Goal: Navigation & Orientation: Find specific page/section

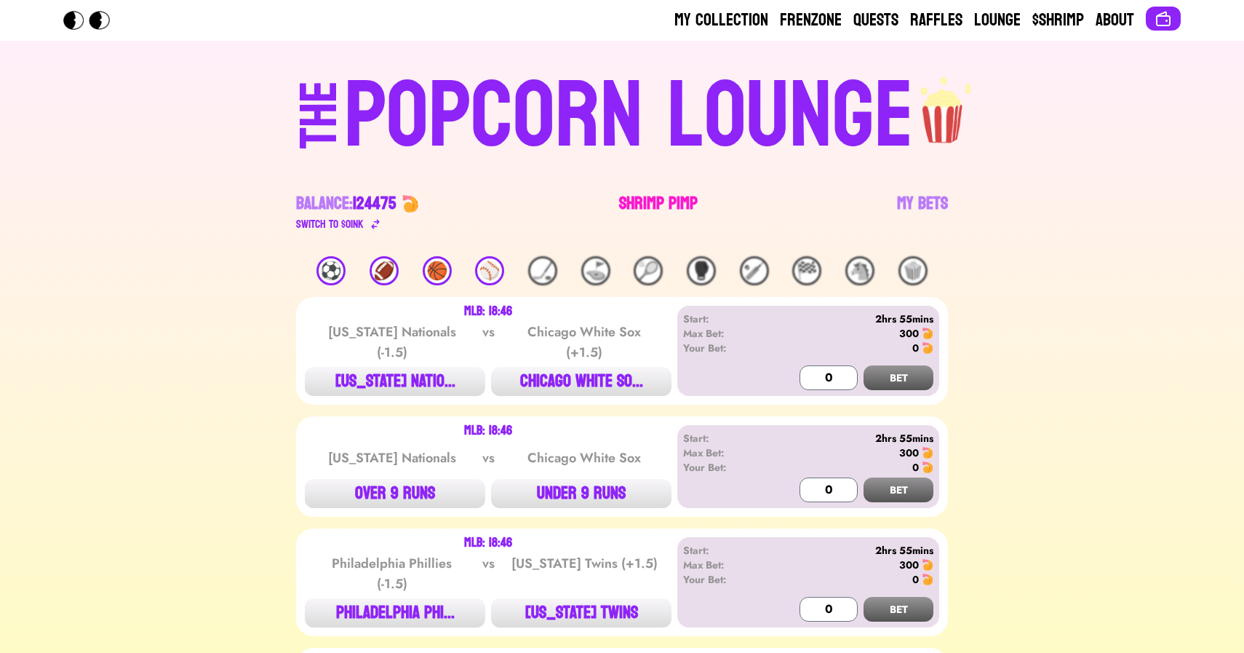
click at [661, 200] on link "Shrimp Pimp" at bounding box center [658, 212] width 79 height 41
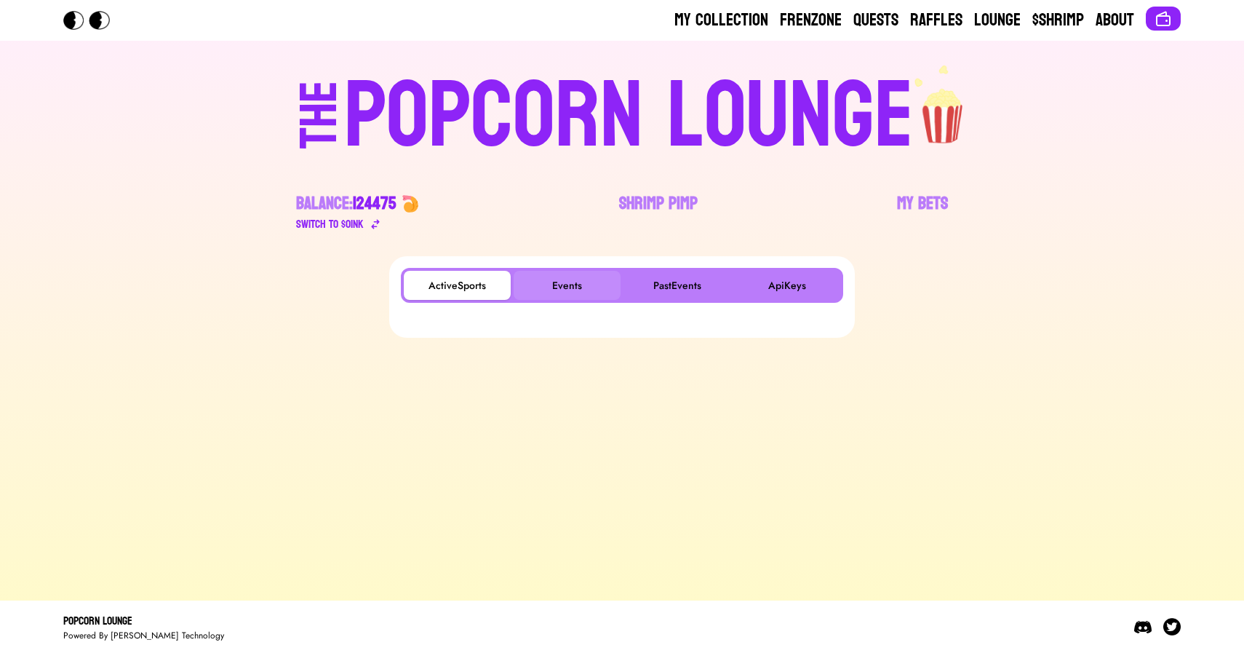
click at [557, 287] on button "Events" at bounding box center [567, 285] width 107 height 29
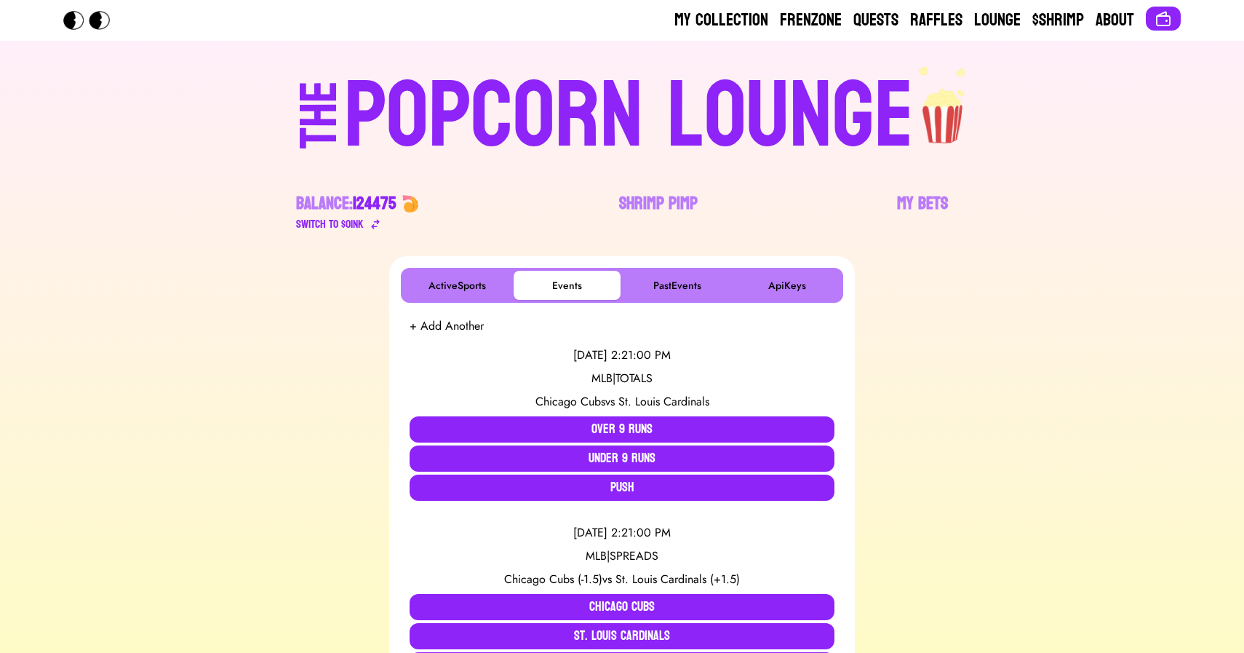
click at [518, 129] on div "POPCORN LOUNGE" at bounding box center [629, 116] width 570 height 93
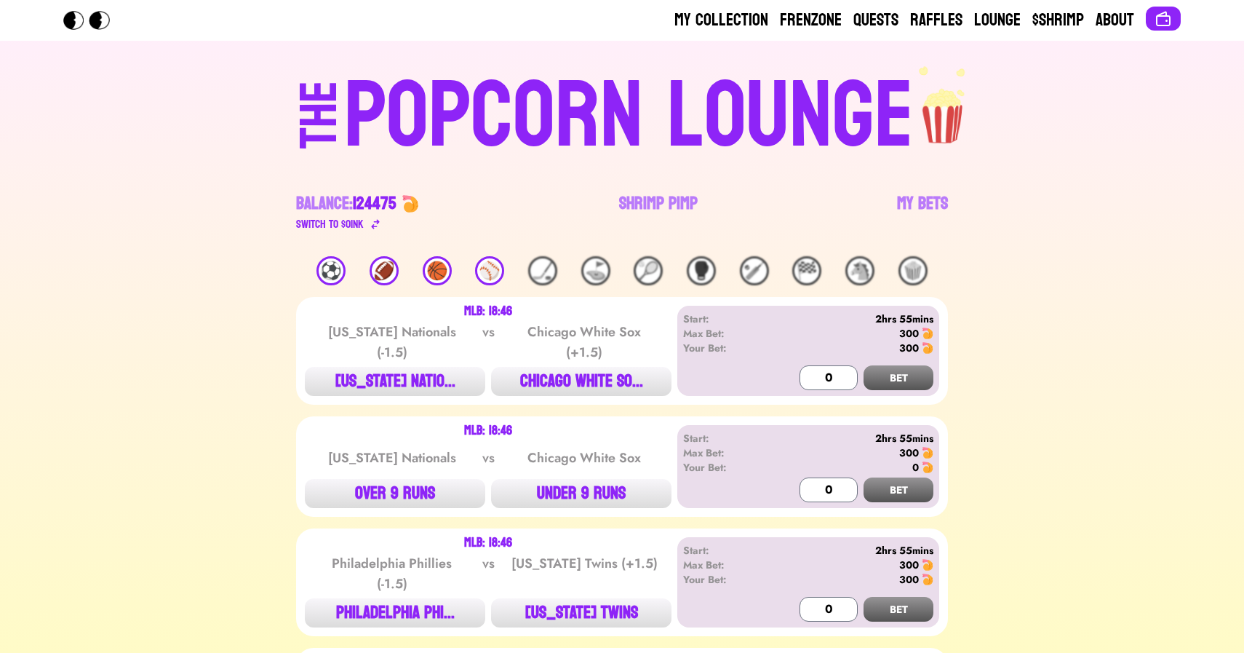
click at [338, 268] on div "⚽️" at bounding box center [330, 270] width 29 height 29
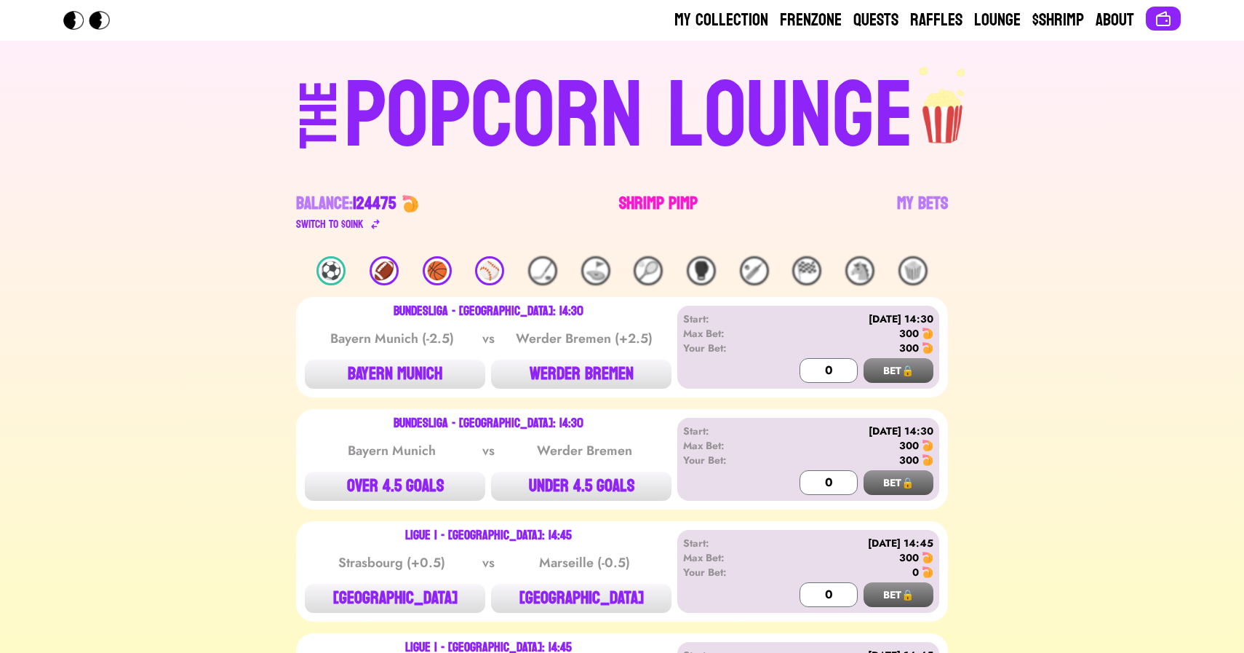
click at [656, 195] on link "Shrimp Pimp" at bounding box center [658, 212] width 79 height 41
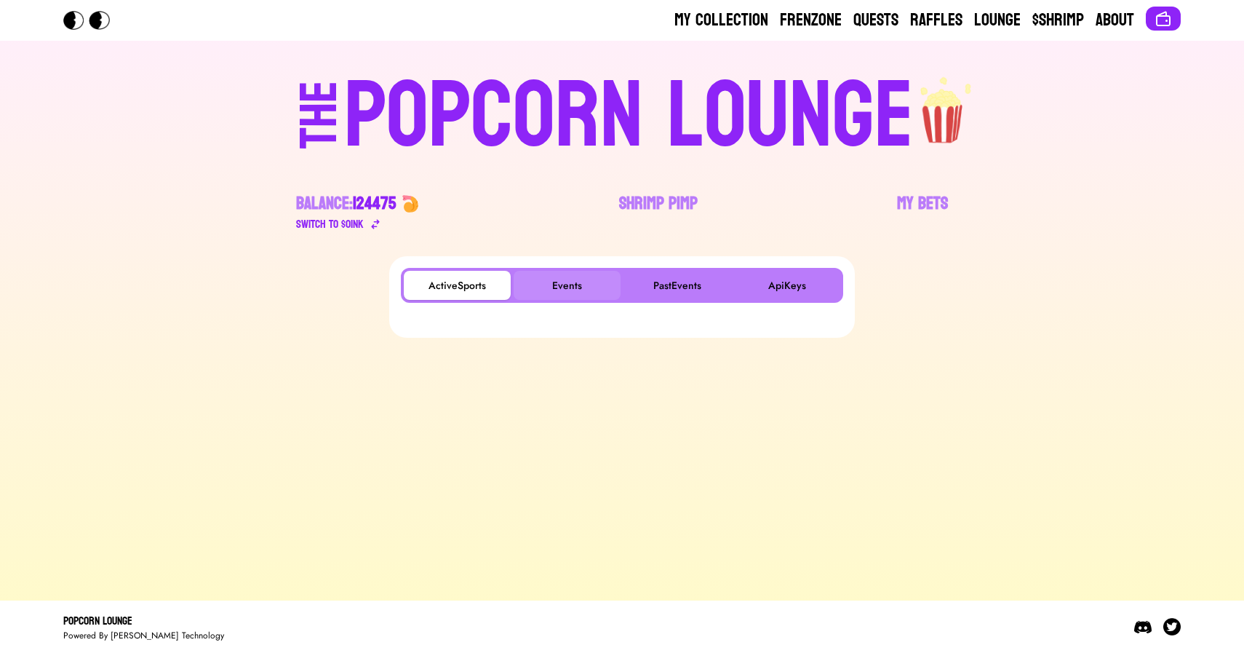
click at [566, 281] on button "Events" at bounding box center [567, 285] width 107 height 29
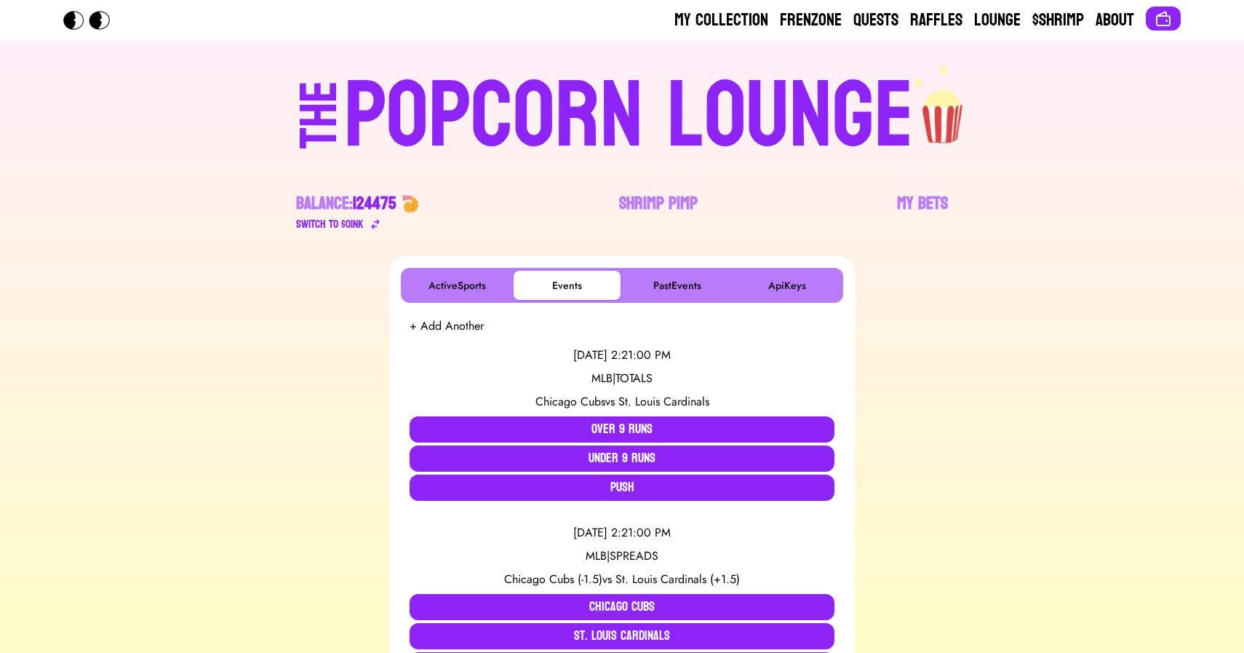
click at [541, 130] on div "POPCORN LOUNGE" at bounding box center [629, 116] width 570 height 93
